Goal: Task Accomplishment & Management: Manage account settings

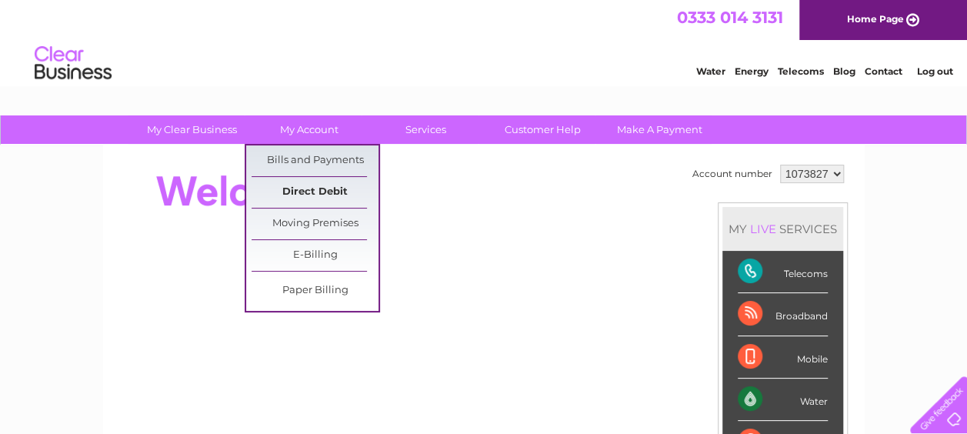
click at [295, 185] on link "Direct Debit" at bounding box center [315, 192] width 127 height 31
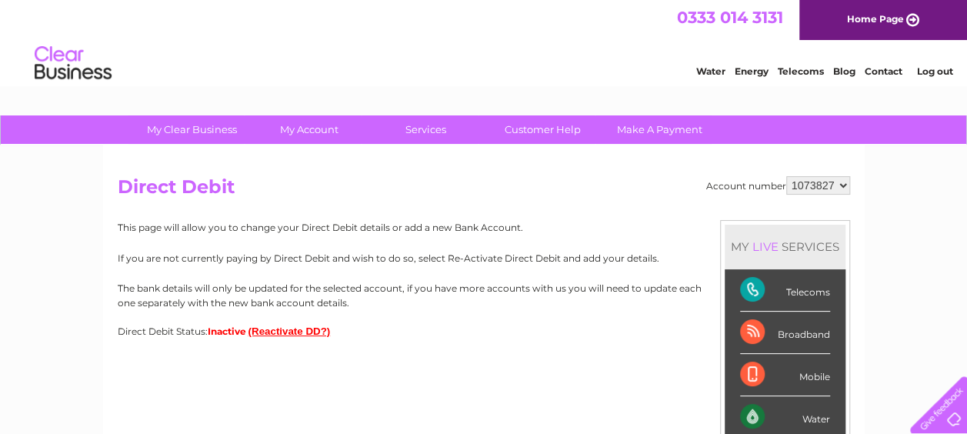
click at [274, 331] on button "(Reactivate DD?)" at bounding box center [289, 331] width 82 height 12
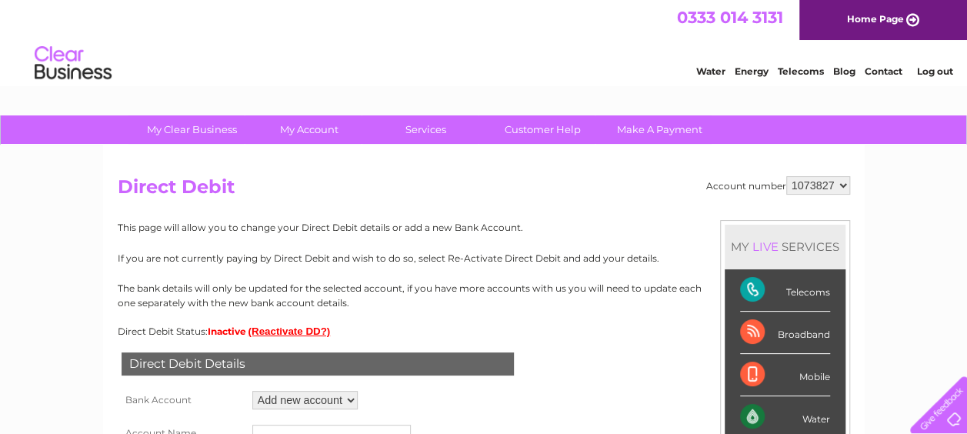
click at [377, 322] on div "This page will allow you to change your Direct Debit details or add a new Bank …" at bounding box center [484, 278] width 732 height 117
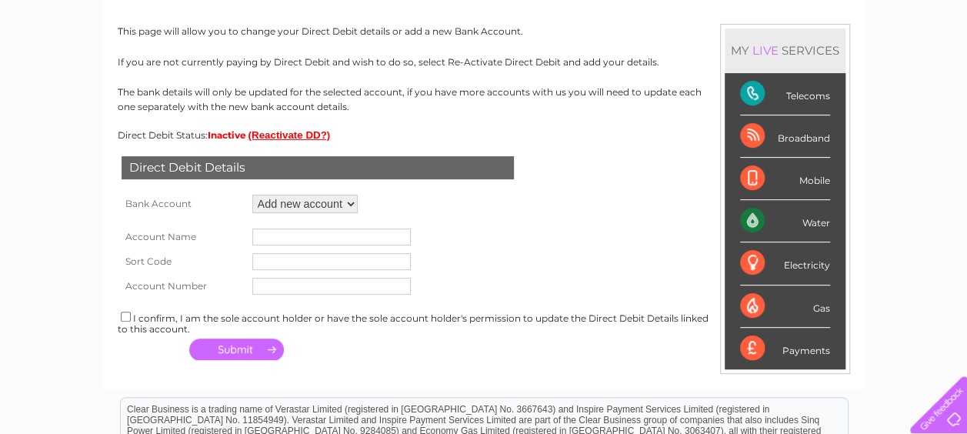
scroll to position [246, 0]
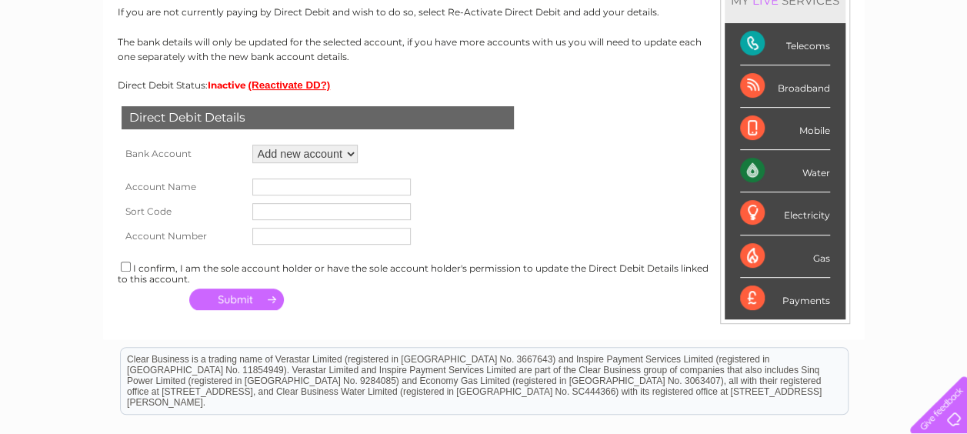
click at [348, 155] on select "Add new account ****4362 ****4362 ****4362 ****4362" at bounding box center [304, 154] width 105 height 18
click at [396, 149] on div "Direct Debit Details Bank Account Add new account ****4362 ****4362 ****4362 **…" at bounding box center [484, 203] width 732 height 224
click at [311, 185] on input "text" at bounding box center [331, 186] width 158 height 17
click at [308, 212] on input "text" at bounding box center [331, 211] width 158 height 17
type input "[DATE]"
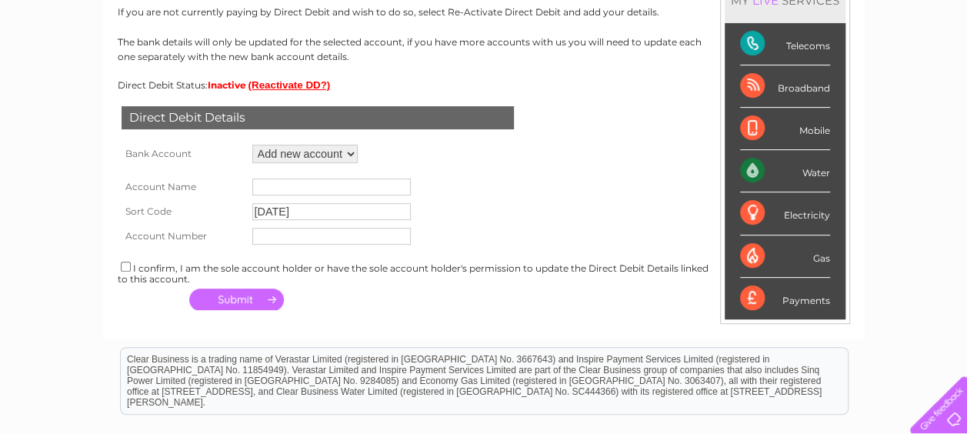
click at [303, 235] on input "text" at bounding box center [331, 236] width 158 height 17
type input "28793870"
click at [284, 185] on input "text" at bounding box center [331, 186] width 158 height 17
click at [399, 157] on div "Direct Debit Details Bank Account Add new account ****4362 ****4362 ****4362 **…" at bounding box center [484, 203] width 732 height 224
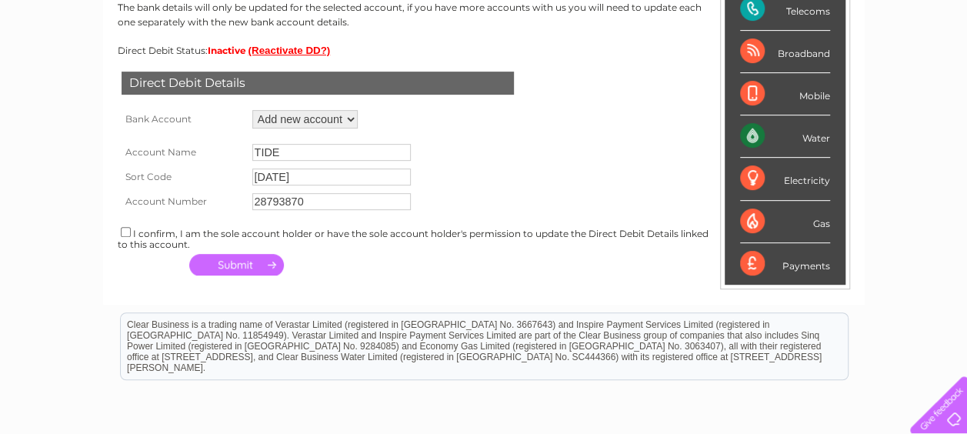
scroll to position [308, 0]
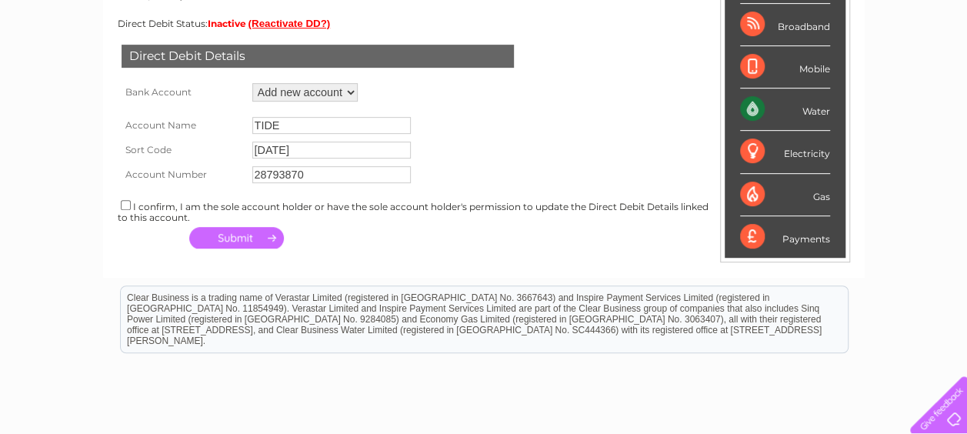
click at [316, 121] on input "TIDE" at bounding box center [331, 125] width 158 height 17
type input "T"
type input "EASY GARAGE FIFE LTD"
click at [386, 88] on div "Direct Debit Details Bank Account Add new account ****4362 ****4362 ****4362 **…" at bounding box center [484, 141] width 732 height 224
click at [192, 228] on button "button" at bounding box center [236, 238] width 95 height 22
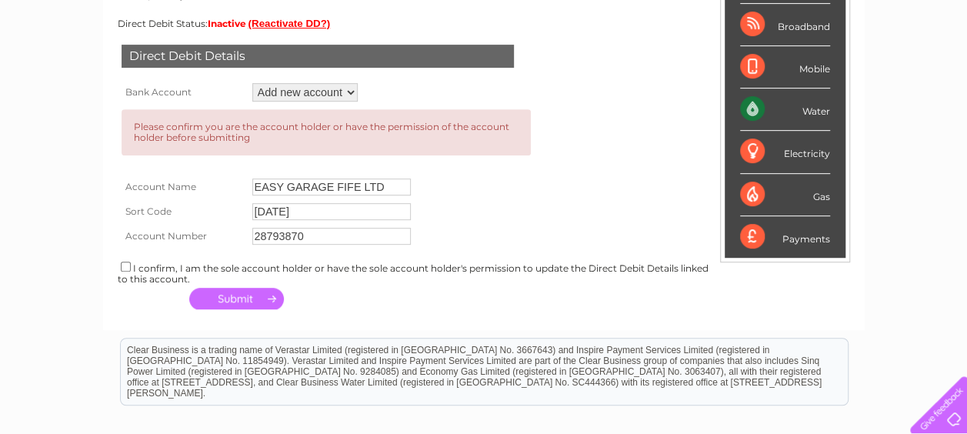
click at [125, 267] on input "checkbox" at bounding box center [126, 267] width 10 height 10
checkbox input "true"
click at [225, 295] on button "button" at bounding box center [236, 299] width 95 height 22
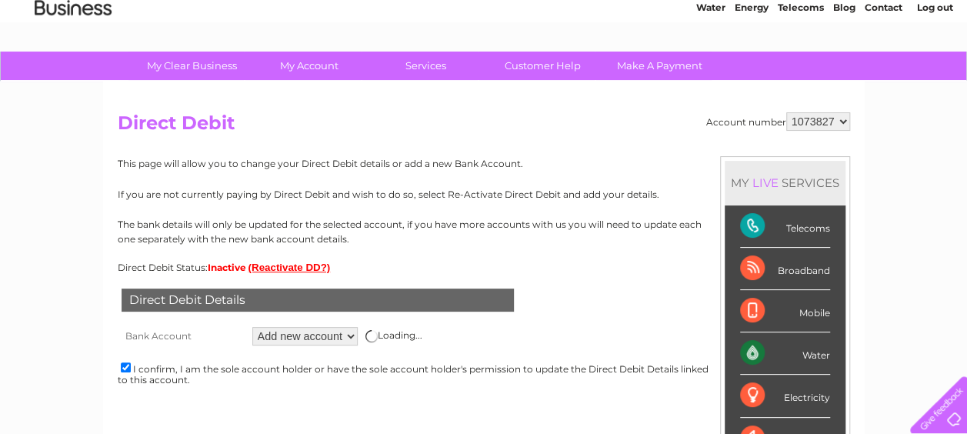
scroll to position [62, 0]
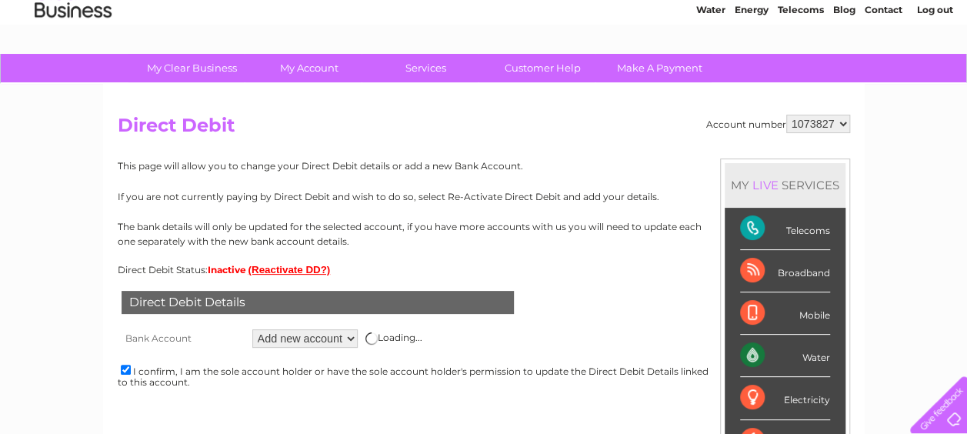
click at [659, 279] on div "Direct Debit Details Bank Account Add new account ****4362 ****4362 ****4362 **…" at bounding box center [484, 341] width 732 height 132
click at [927, 12] on link "Log out" at bounding box center [934, 10] width 36 height 12
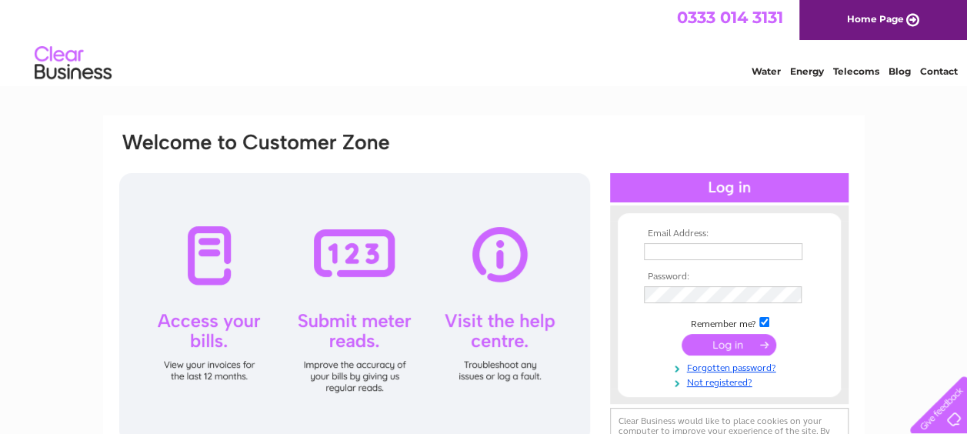
type input "easygarage@vp.pl"
click at [709, 343] on input "submit" at bounding box center [729, 345] width 95 height 22
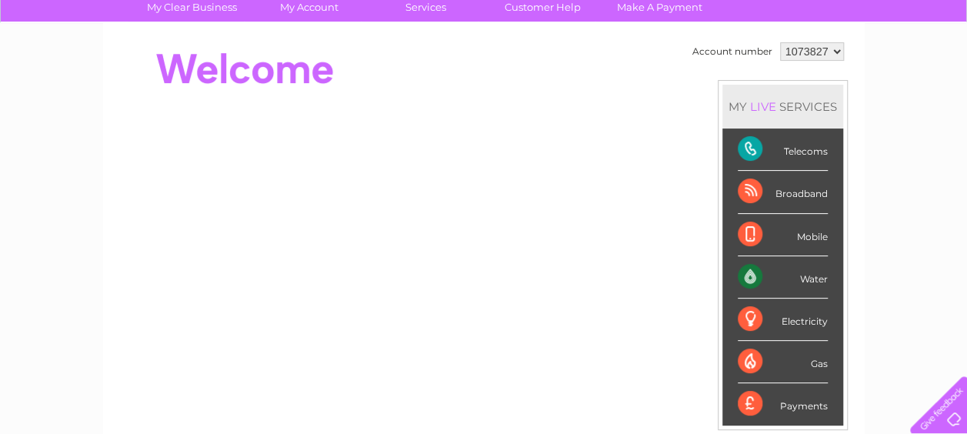
scroll to position [123, 0]
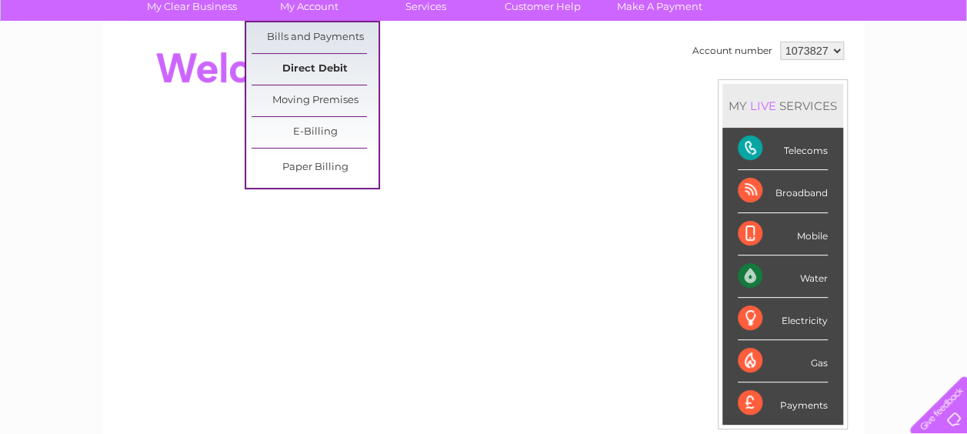
click at [311, 66] on link "Direct Debit" at bounding box center [315, 69] width 127 height 31
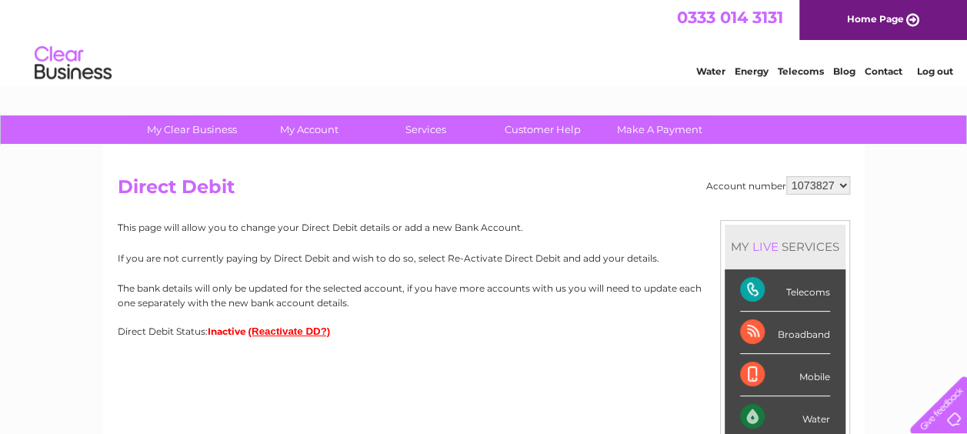
click at [309, 331] on button "(Reactivate DD?)" at bounding box center [289, 331] width 82 height 12
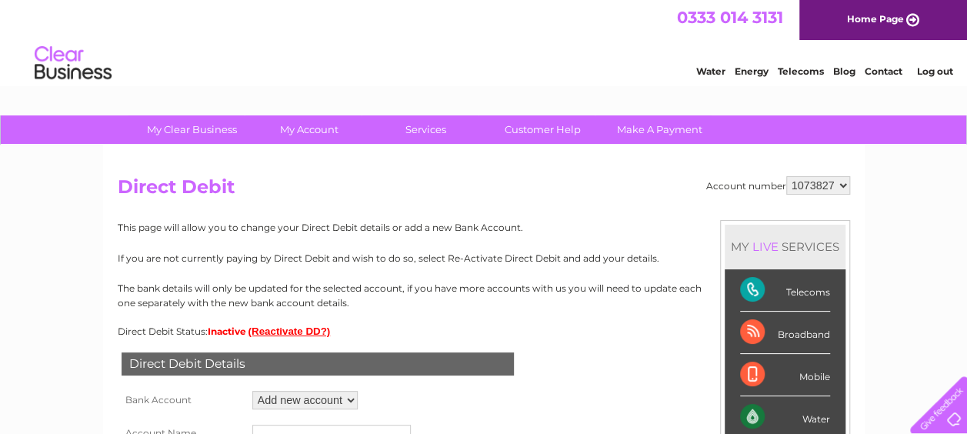
click at [394, 315] on div "This page will allow you to change your Direct Debit details or add a new Bank …" at bounding box center [484, 278] width 732 height 117
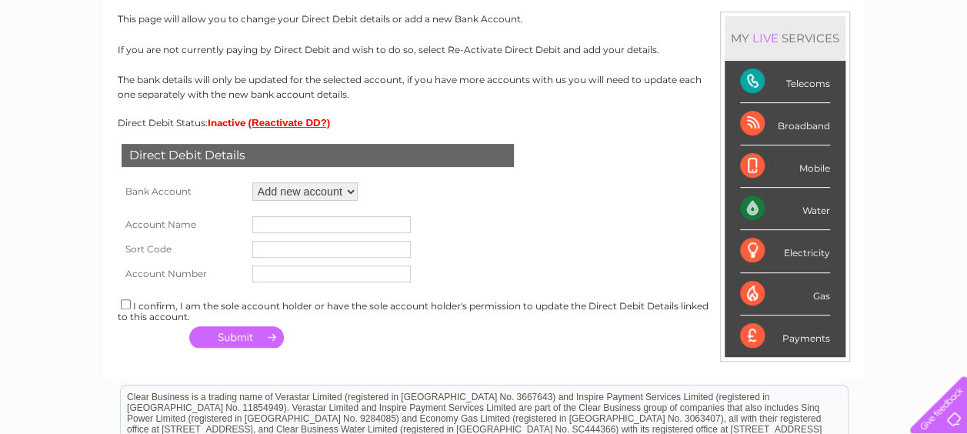
scroll to position [277, 0]
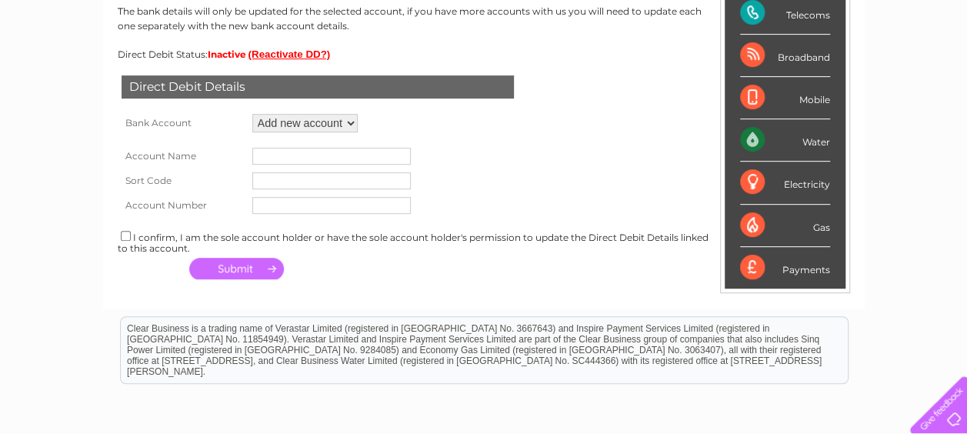
click at [349, 122] on select "Add new account ****4362 ****4362 ****4362 ****4362" at bounding box center [304, 123] width 105 height 18
click at [252, 114] on select "Add new account ****4362 ****4362 ****4362 ****4362" at bounding box center [304, 123] width 105 height 18
click at [332, 157] on input "text" at bounding box center [331, 156] width 158 height 17
type input "EASY GARAGE FIFE LTD"
type input "[DATE]"
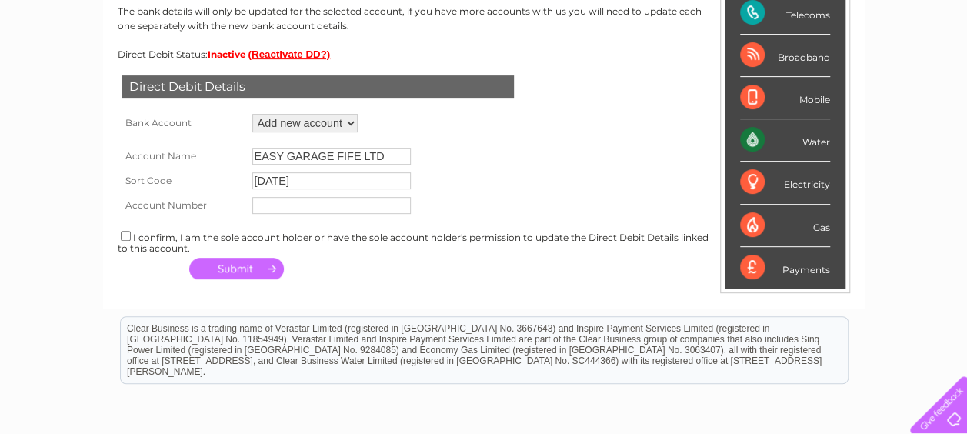
type input "28793870"
click at [123, 236] on input "checkbox" at bounding box center [126, 236] width 10 height 10
checkbox input "true"
click at [228, 268] on button "button" at bounding box center [236, 269] width 95 height 22
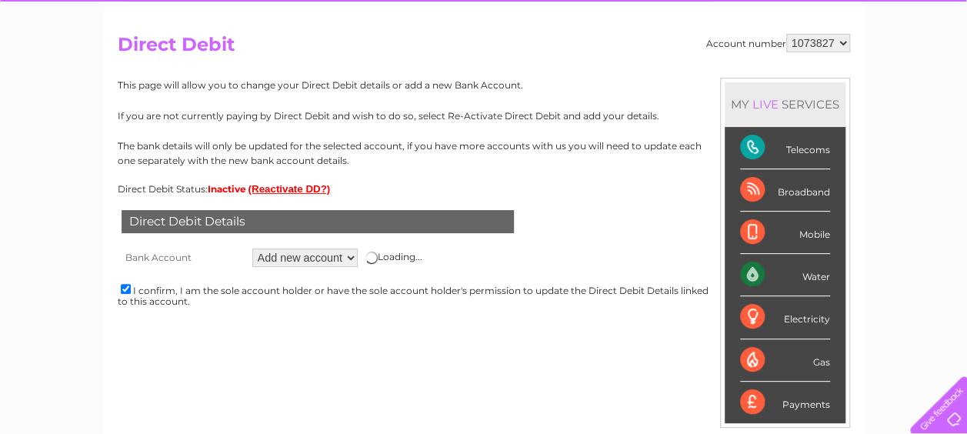
scroll to position [123, 0]
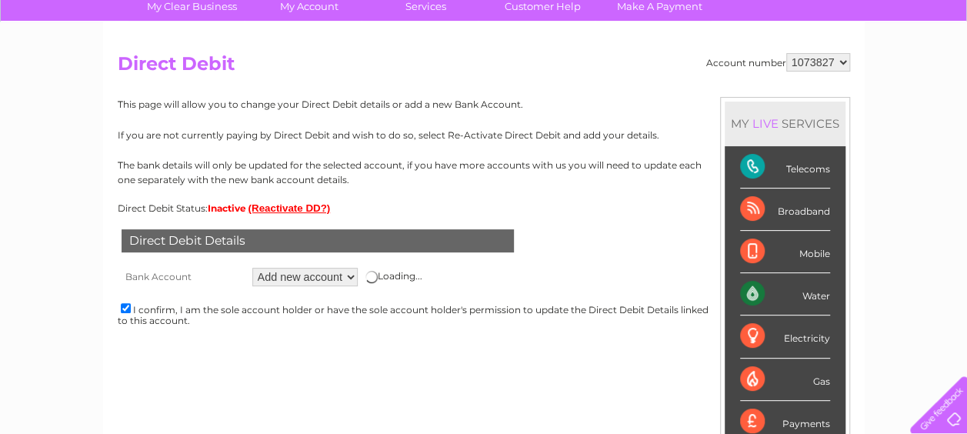
click at [522, 369] on div "Account number 1073827 Direct Debit MY LIVE SERVICES Telecoms Broadband Mobile …" at bounding box center [484, 242] width 762 height 440
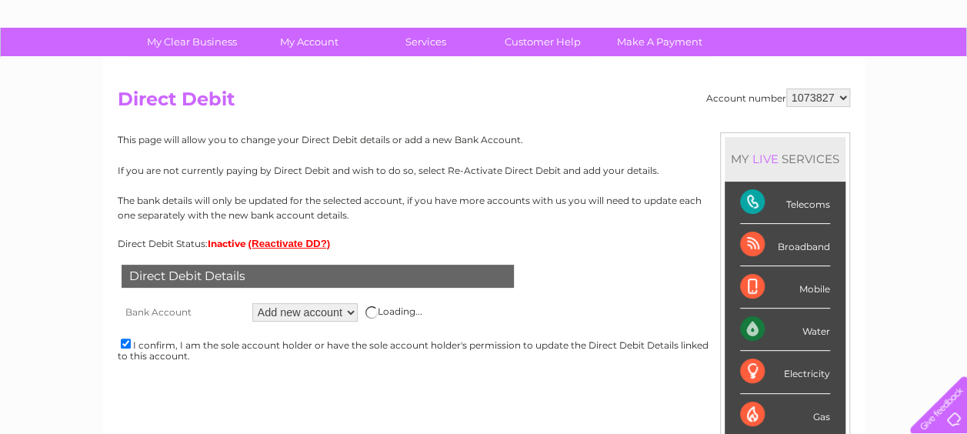
scroll to position [62, 0]
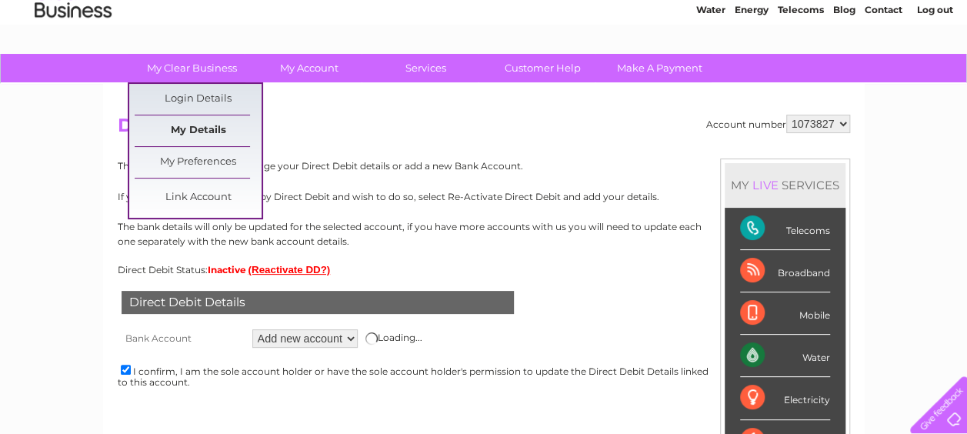
click at [219, 123] on link "My Details" at bounding box center [198, 130] width 127 height 31
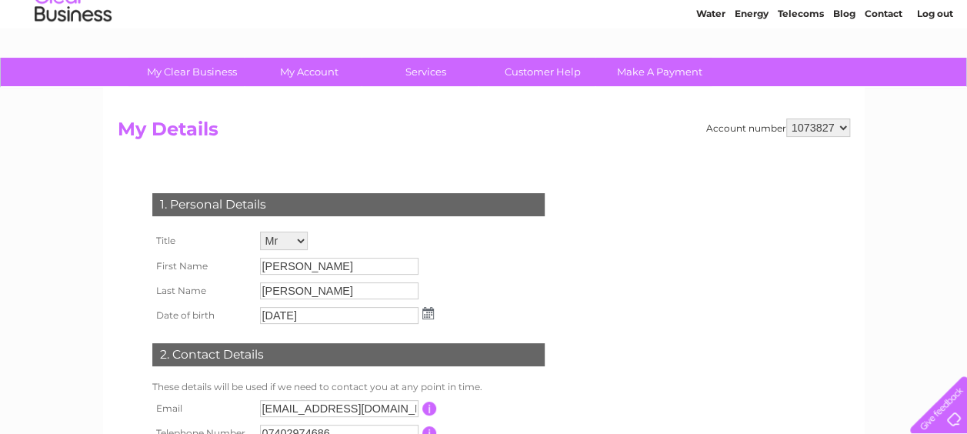
scroll to position [55, 0]
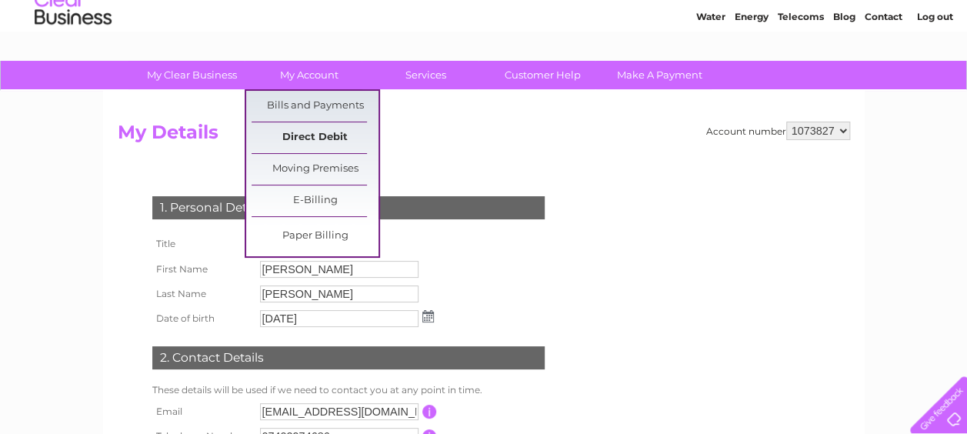
click at [301, 136] on link "Direct Debit" at bounding box center [315, 137] width 127 height 31
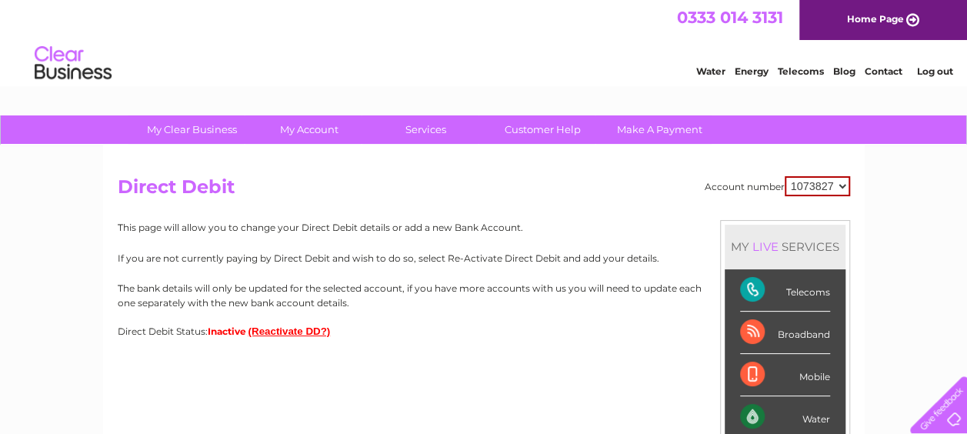
click at [280, 330] on button "(Reactivate DD?)" at bounding box center [289, 331] width 82 height 12
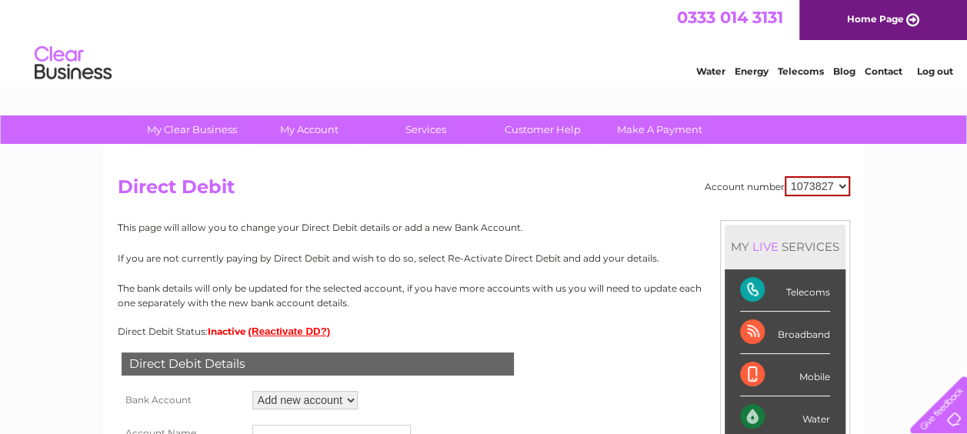
click at [389, 315] on div "This page will allow you to change your Direct Debit details or add a new Bank …" at bounding box center [484, 278] width 732 height 117
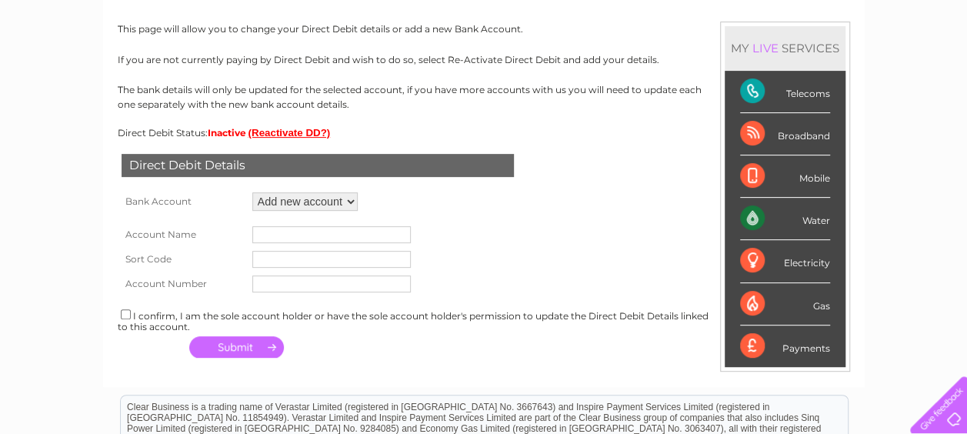
scroll to position [277, 0]
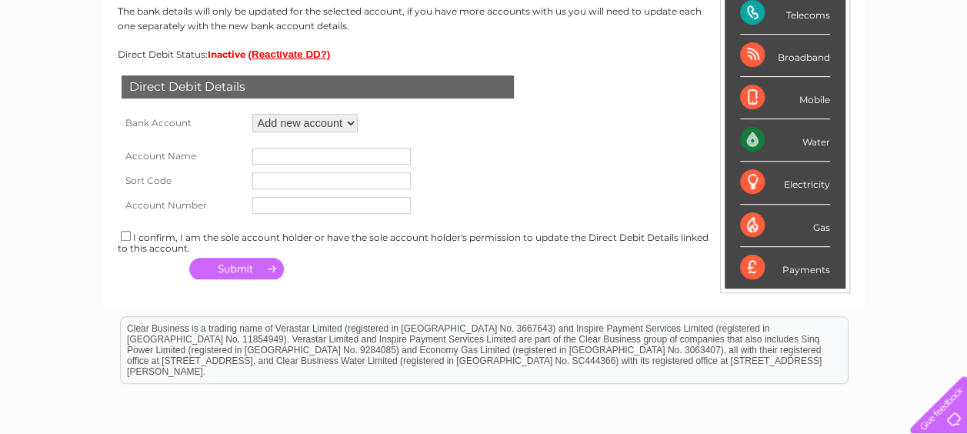
click at [334, 155] on input "text" at bounding box center [331, 156] width 158 height 17
type input "EASY GARAGE FIFE LTD"
type input "[DATE]"
type input "28793870"
click at [471, 155] on form "Account Name EASY GARAGE FIFE LTD Sort Code [DATE] Account Number 28793870" at bounding box center [484, 177] width 732 height 82
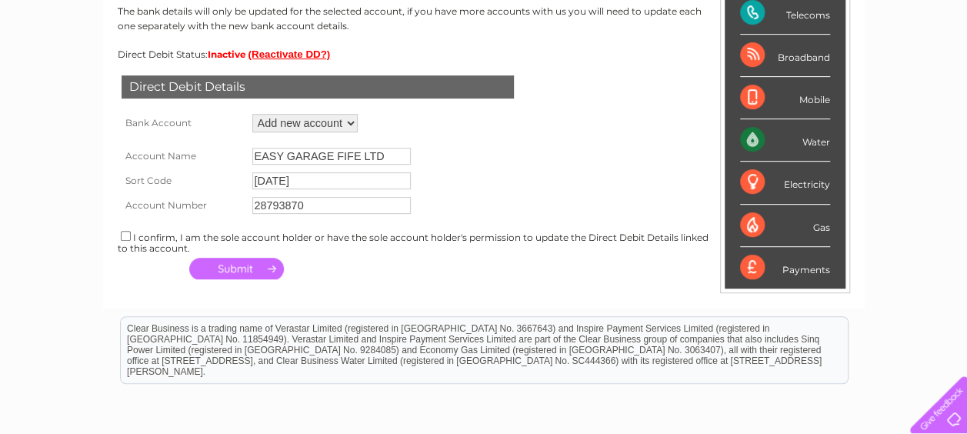
click at [125, 238] on input "checkbox" at bounding box center [126, 236] width 10 height 10
checkbox input "true"
click at [208, 268] on button "button" at bounding box center [236, 269] width 95 height 22
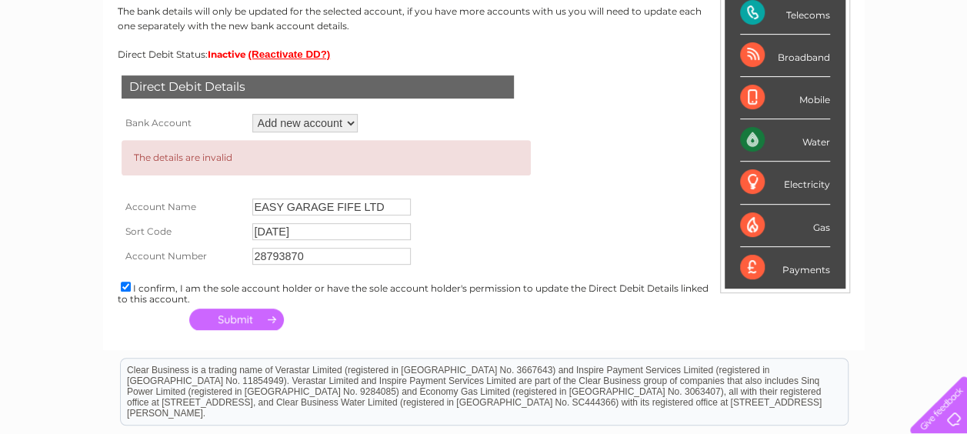
click at [437, 208] on td "EASY GARAGE FIFE LTD" at bounding box center [385, 207] width 274 height 25
click at [476, 234] on td "[DATE]" at bounding box center [385, 231] width 274 height 25
click at [395, 203] on input "EASY GARAGE FIFE LTD" at bounding box center [331, 206] width 158 height 17
click at [240, 315] on button "button" at bounding box center [236, 320] width 95 height 22
